Goal: Information Seeking & Learning: Learn about a topic

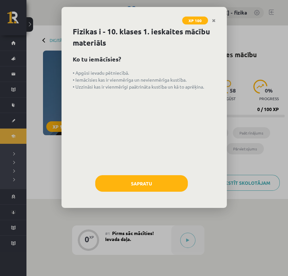
click at [213, 19] on icon "Close" at bounding box center [214, 21] width 4 height 5
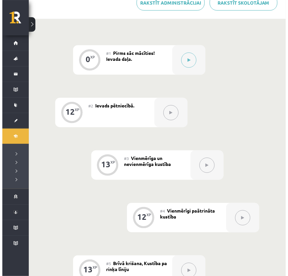
scroll to position [132, 0]
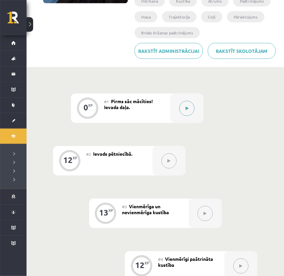
click at [183, 107] on button at bounding box center [186, 108] width 15 height 15
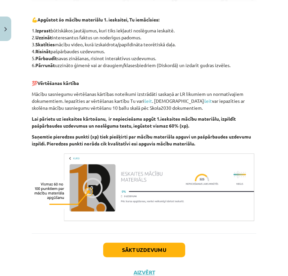
scroll to position [505, 0]
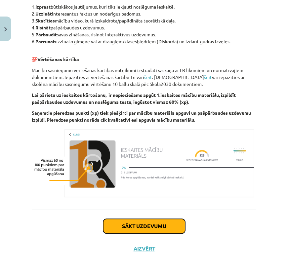
click at [145, 227] on button "Sākt uzdevumu" at bounding box center [144, 226] width 82 height 15
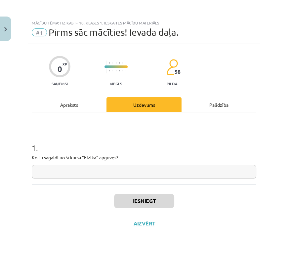
scroll to position [0, 0]
click at [159, 187] on div "Iesniegt Aizvērt" at bounding box center [144, 208] width 225 height 46
click at [159, 175] on input "text" at bounding box center [144, 172] width 225 height 14
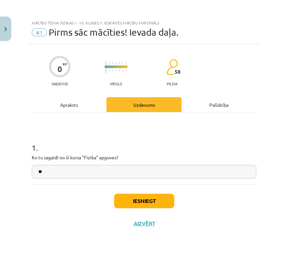
type input "**"
click at [149, 201] on button "Iesniegt" at bounding box center [144, 201] width 60 height 15
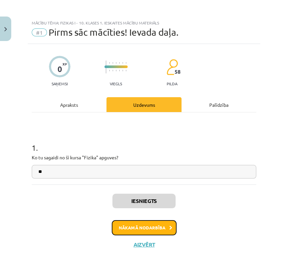
click at [153, 228] on button "Nākamā nodarbība" at bounding box center [144, 227] width 65 height 15
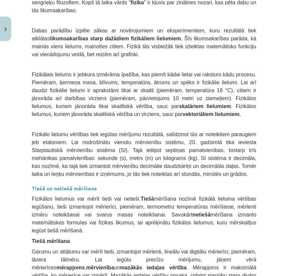
scroll to position [391, 0]
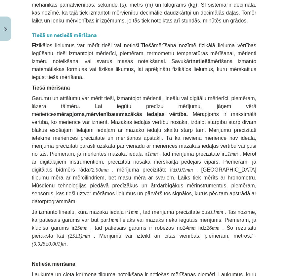
click at [64, 31] on strong "Tiešā un netiešā mērīšana" at bounding box center [64, 34] width 65 height 7
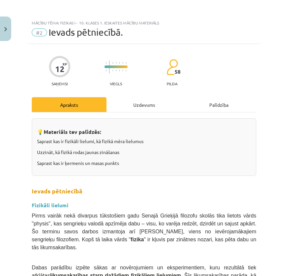
scroll to position [0, 0]
click at [146, 108] on div "Uzdevums" at bounding box center [144, 104] width 75 height 15
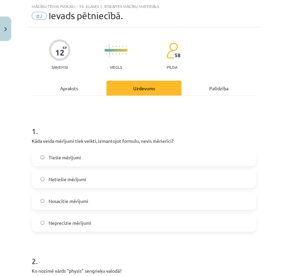
click at [202, 85] on div "Palīdzība" at bounding box center [219, 88] width 75 height 15
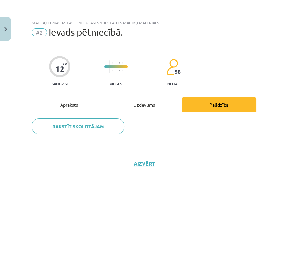
scroll to position [0, 0]
click at [78, 108] on div "Apraksts" at bounding box center [69, 104] width 75 height 15
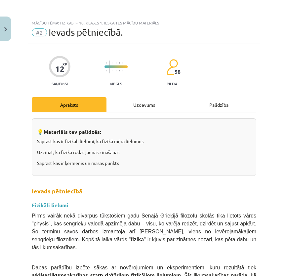
click at [132, 108] on div "Uzdevums" at bounding box center [144, 104] width 75 height 15
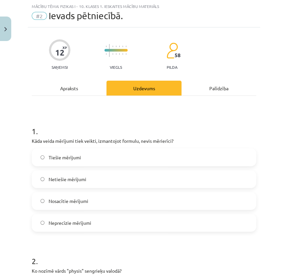
click at [84, 84] on div "Apraksts" at bounding box center [69, 88] width 75 height 15
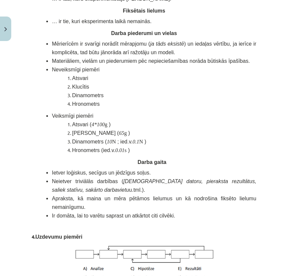
scroll to position [1263, 0]
